Goal: Check status

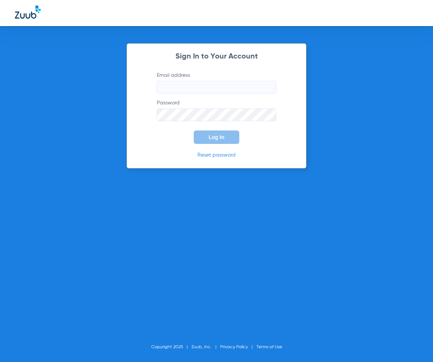
type input "[EMAIL_ADDRESS][DOMAIN_NAME]"
click at [213, 135] on span "Log In" at bounding box center [217, 137] width 16 height 6
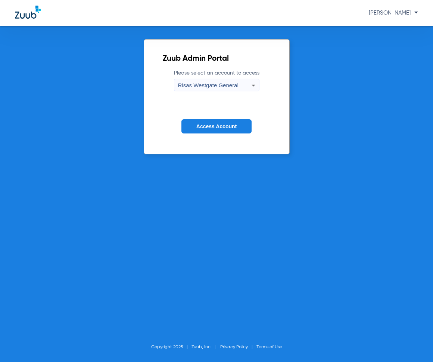
click at [233, 87] on span "Risas Westgate General" at bounding box center [208, 85] width 60 height 6
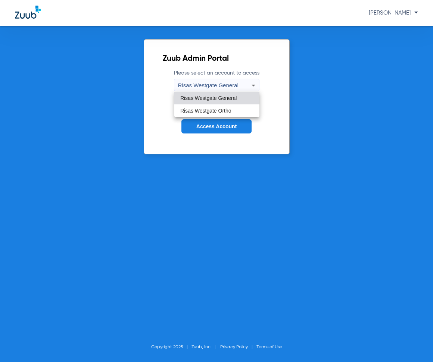
click at [232, 86] on div at bounding box center [216, 181] width 433 height 362
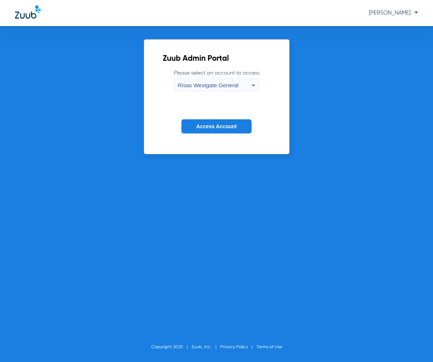
click at [228, 126] on span "Access Account" at bounding box center [216, 126] width 40 height 6
click at [206, 85] on span "Risas Westgate General" at bounding box center [208, 85] width 60 height 6
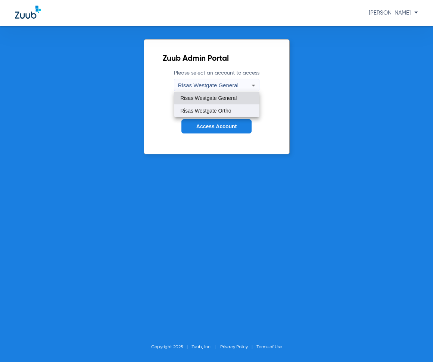
click at [207, 106] on mat-option "Risas Westgate Ortho" at bounding box center [216, 110] width 85 height 13
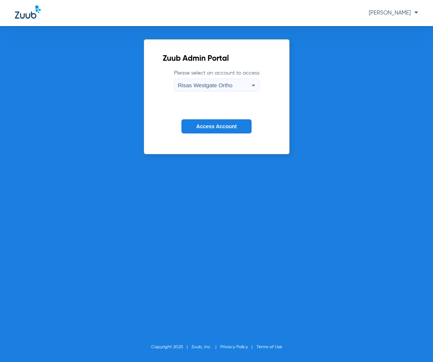
click at [212, 125] on span "Access Account" at bounding box center [216, 126] width 40 height 6
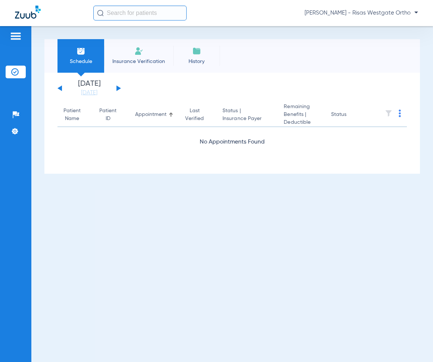
click at [116, 87] on div "[DATE] [DATE] [DATE] [DATE] [DATE] [DATE] [DATE] [DATE] [DATE] [DATE] [DATE] [D…" at bounding box center [88, 88] width 63 height 16
click at [120, 88] on button at bounding box center [118, 88] width 4 height 6
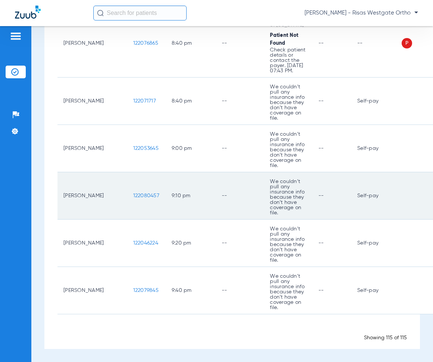
scroll to position [5396, 0]
